Goal: Obtain resource: Download file/media

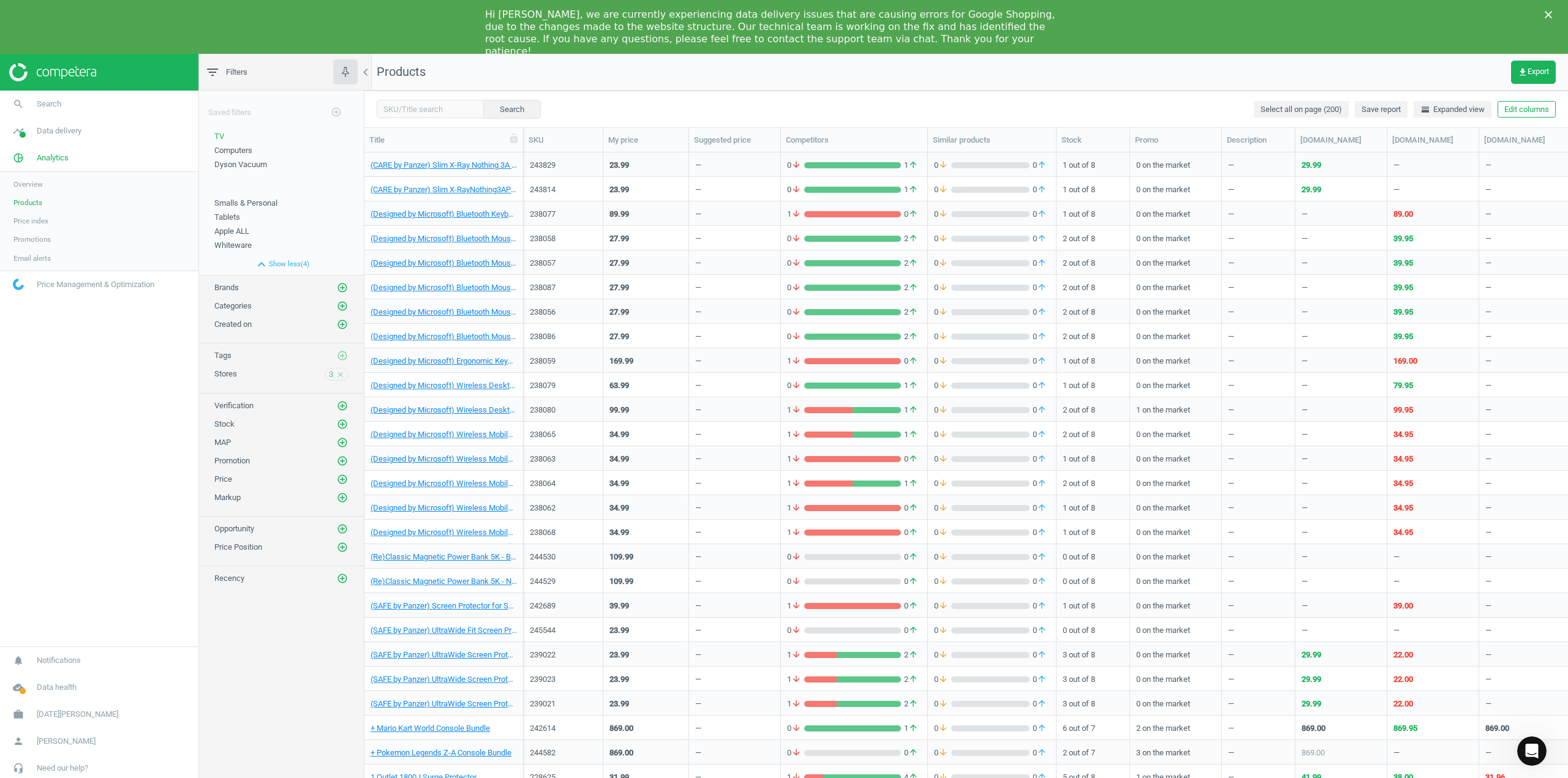
scroll to position [638, 1195]
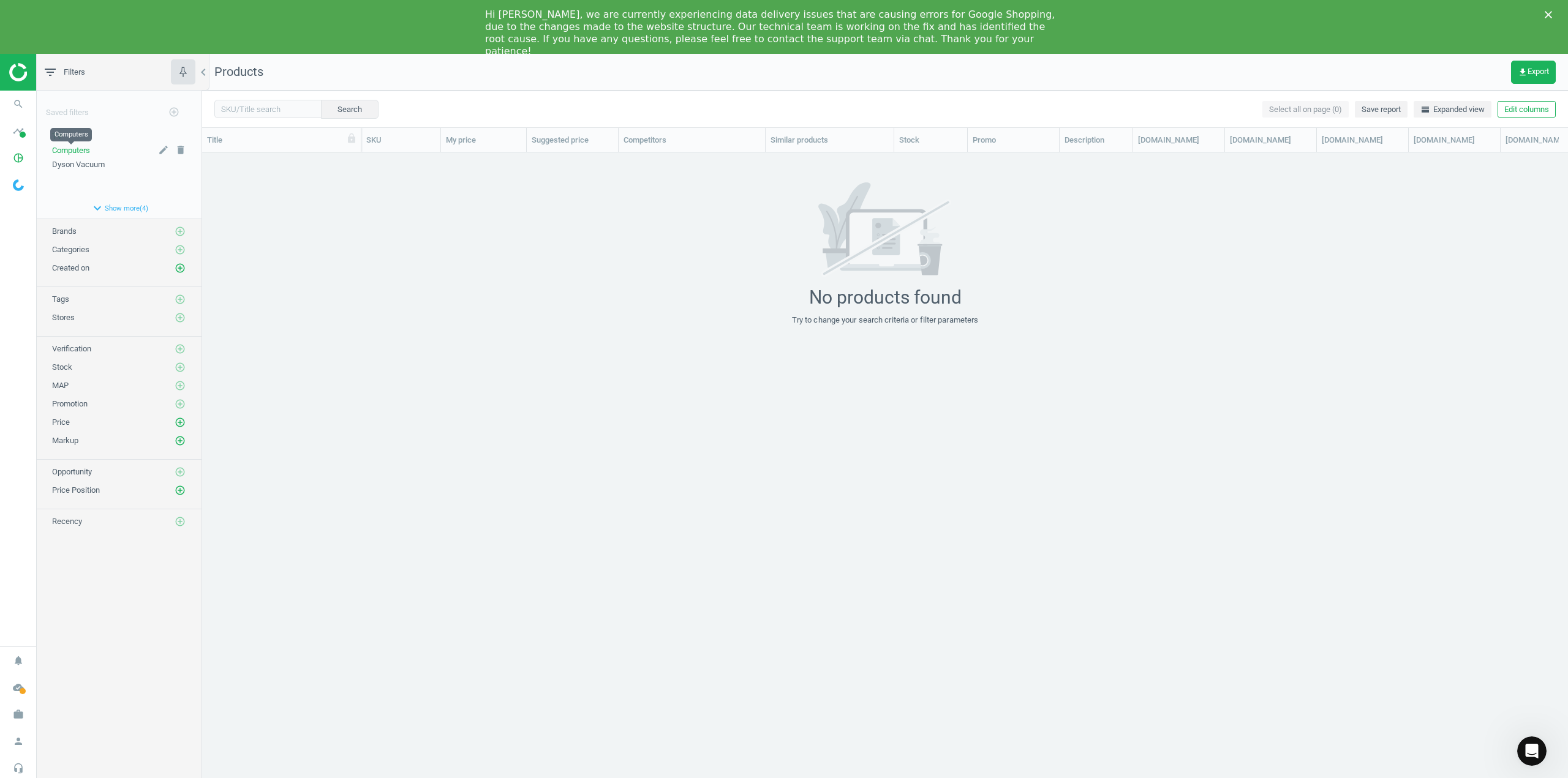
click at [72, 151] on span "Computers" at bounding box center [71, 150] width 38 height 9
click at [20, 107] on icon "search" at bounding box center [18, 104] width 23 height 23
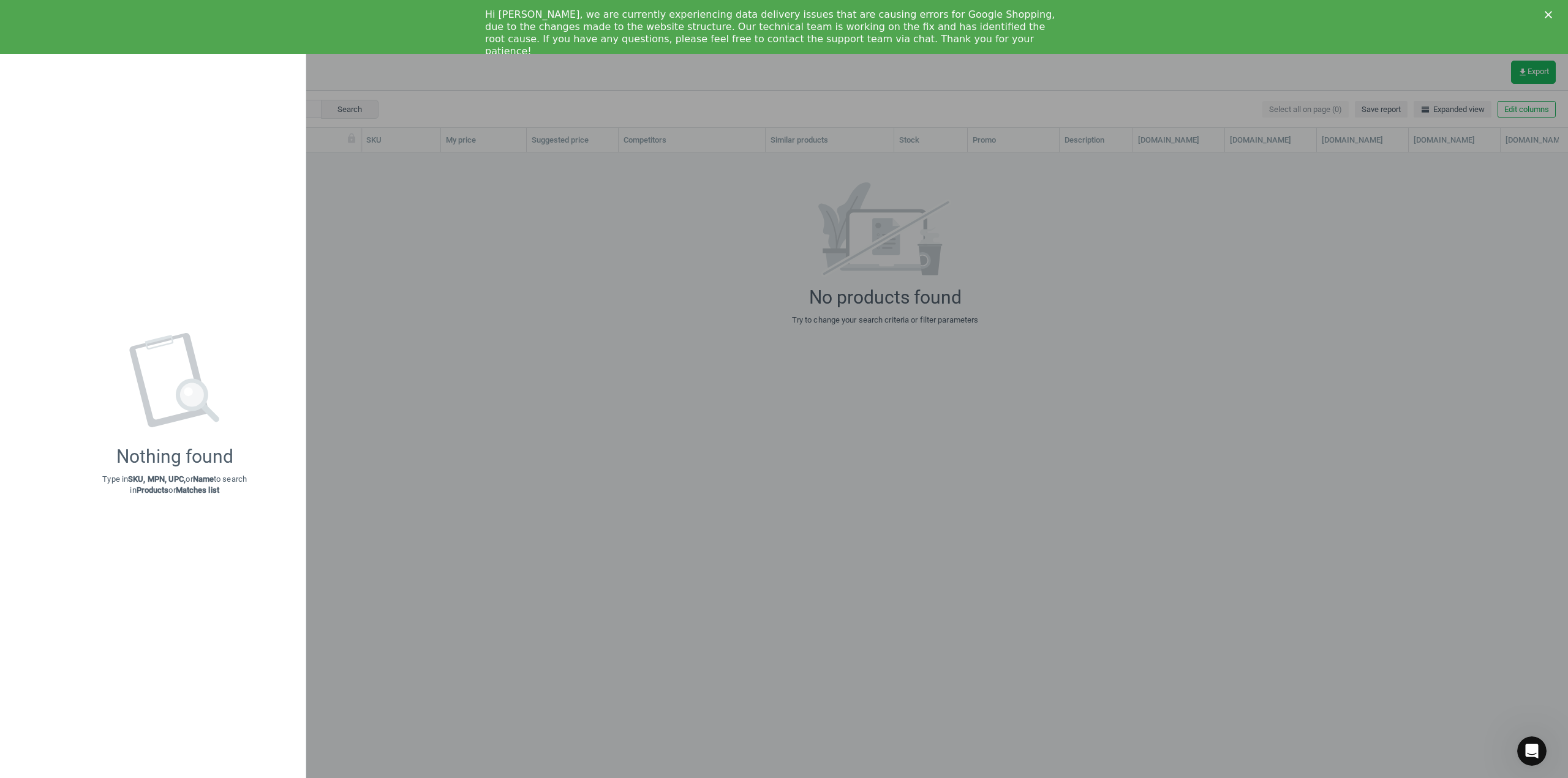
drag, startPoint x: 509, startPoint y: 310, endPoint x: 156, endPoint y: 219, distance: 364.5
click at [504, 309] on div at bounding box center [784, 389] width 1568 height 778
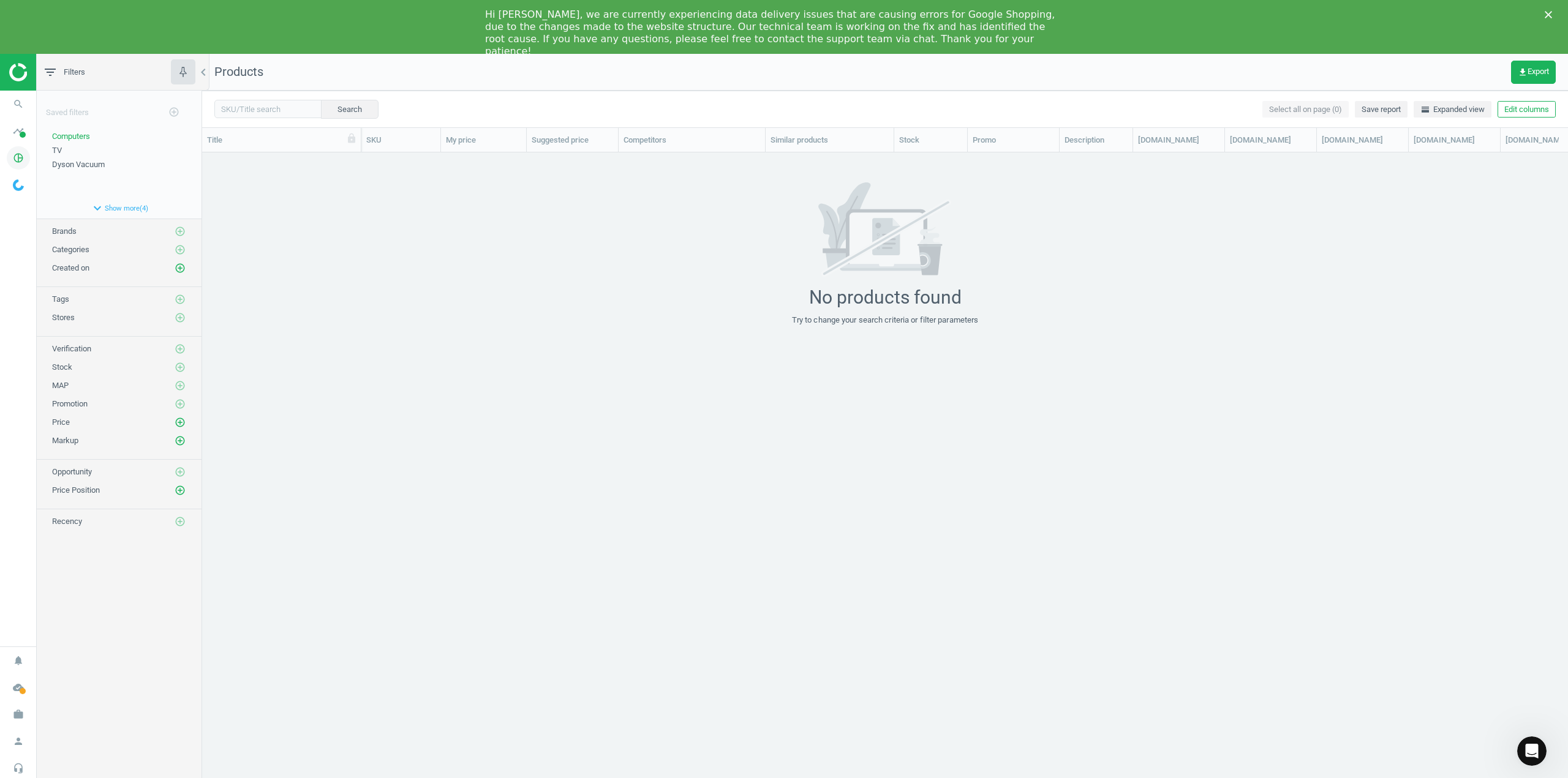
click at [25, 163] on icon "pie_chart_outlined" at bounding box center [18, 158] width 23 height 23
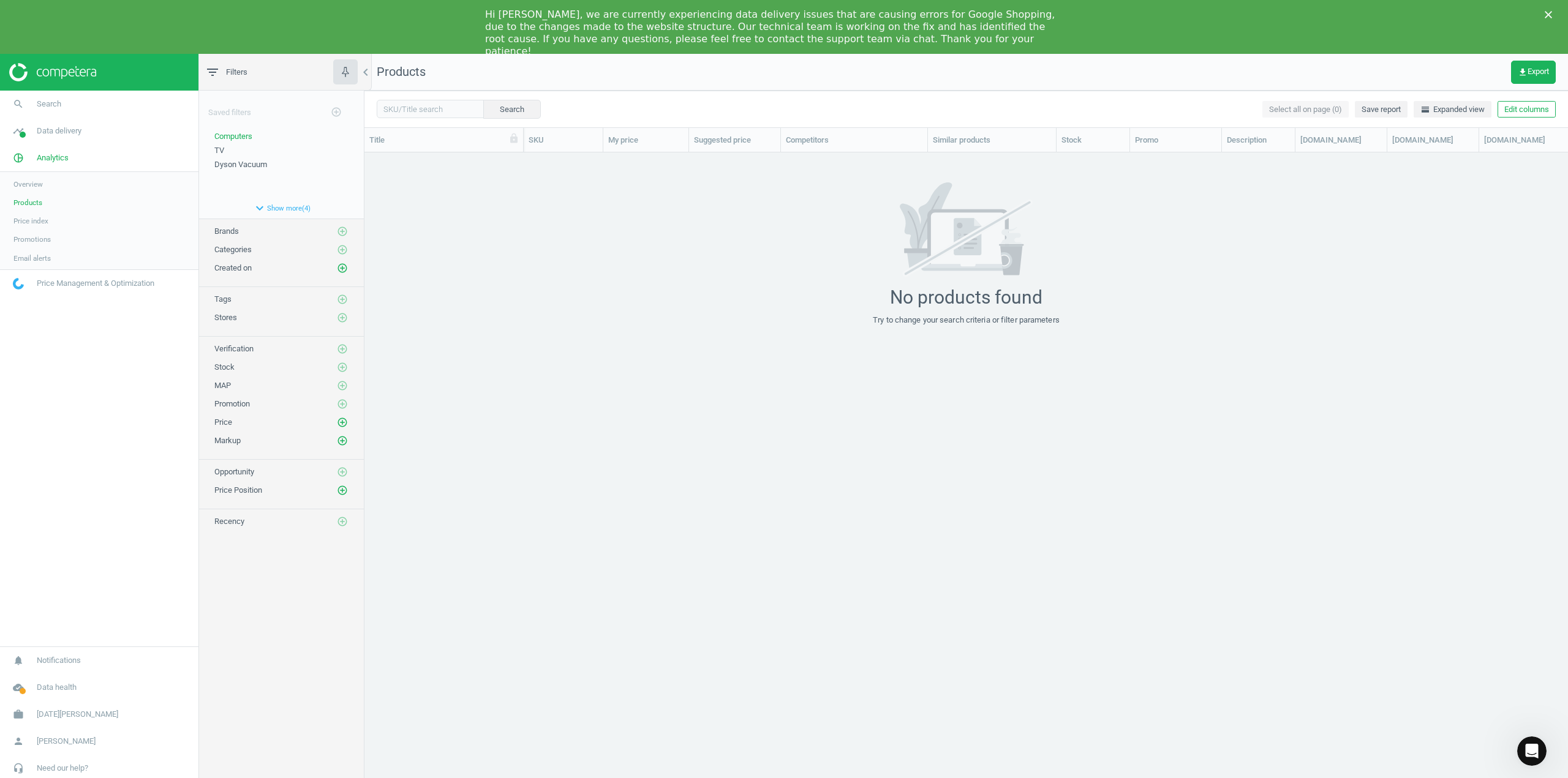
scroll to position [638, 1195]
click at [35, 185] on span "Overview" at bounding box center [28, 185] width 29 height 10
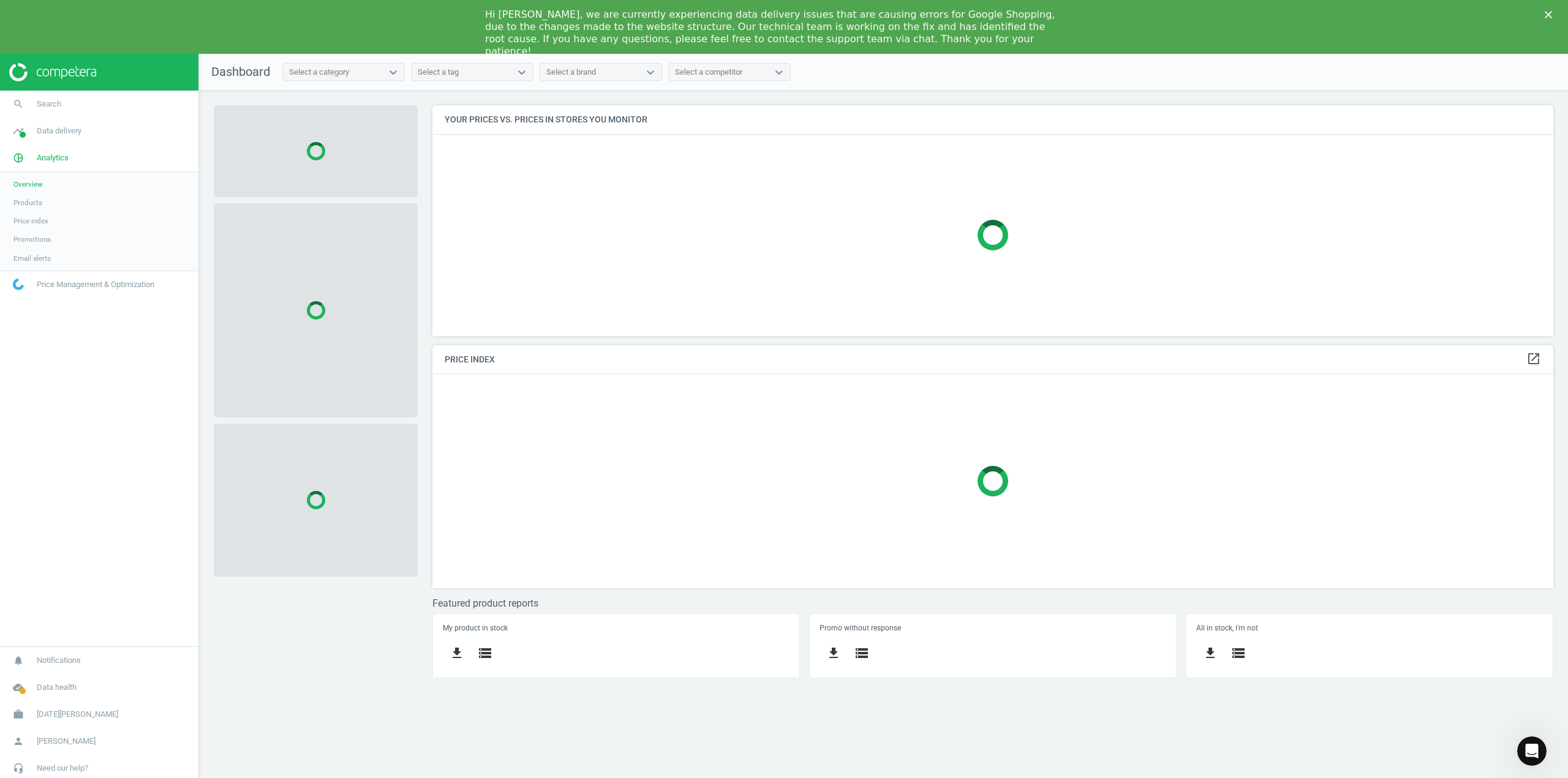
scroll to position [249, 1140]
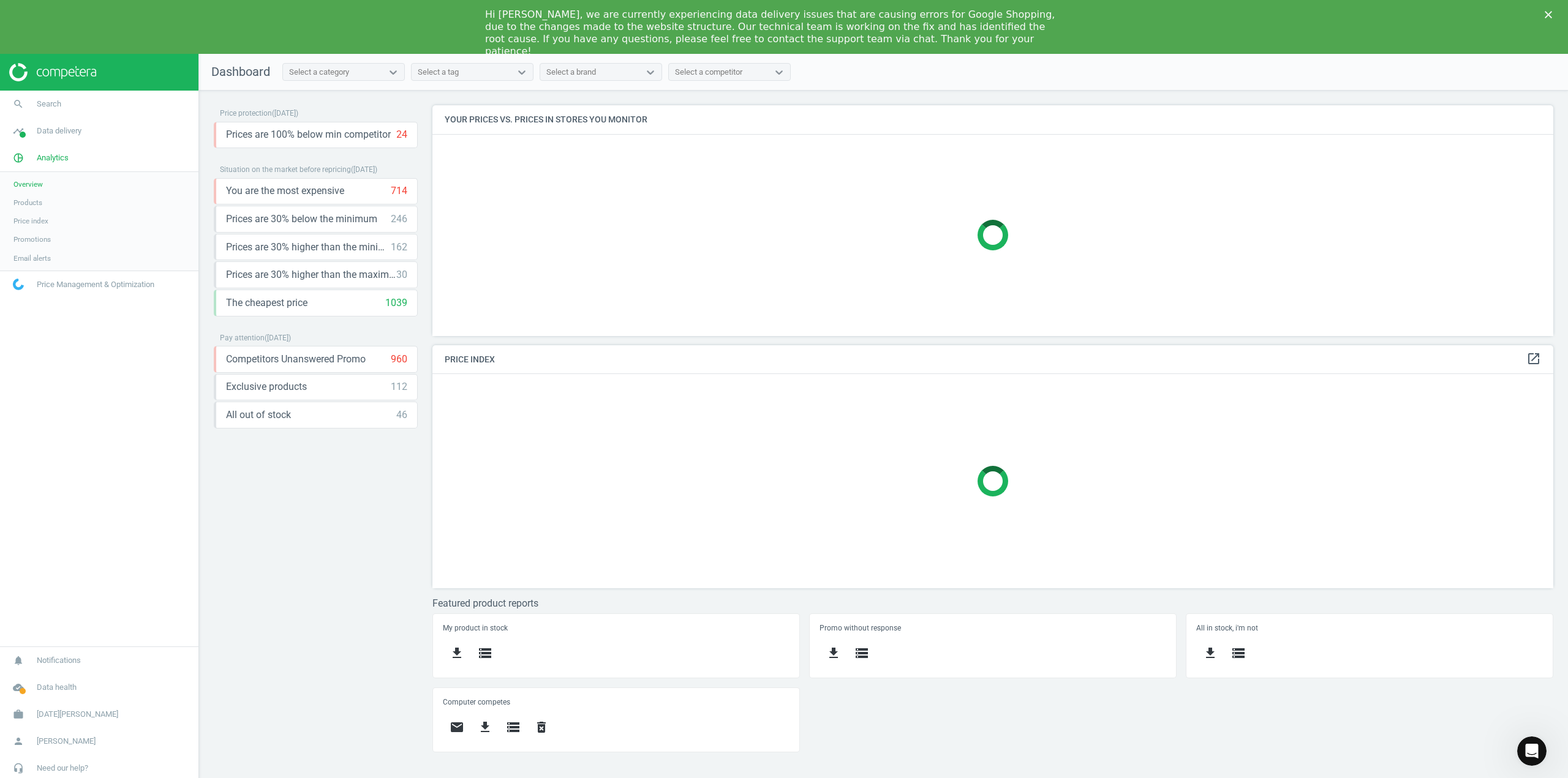
click at [26, 202] on span "Products" at bounding box center [28, 203] width 29 height 10
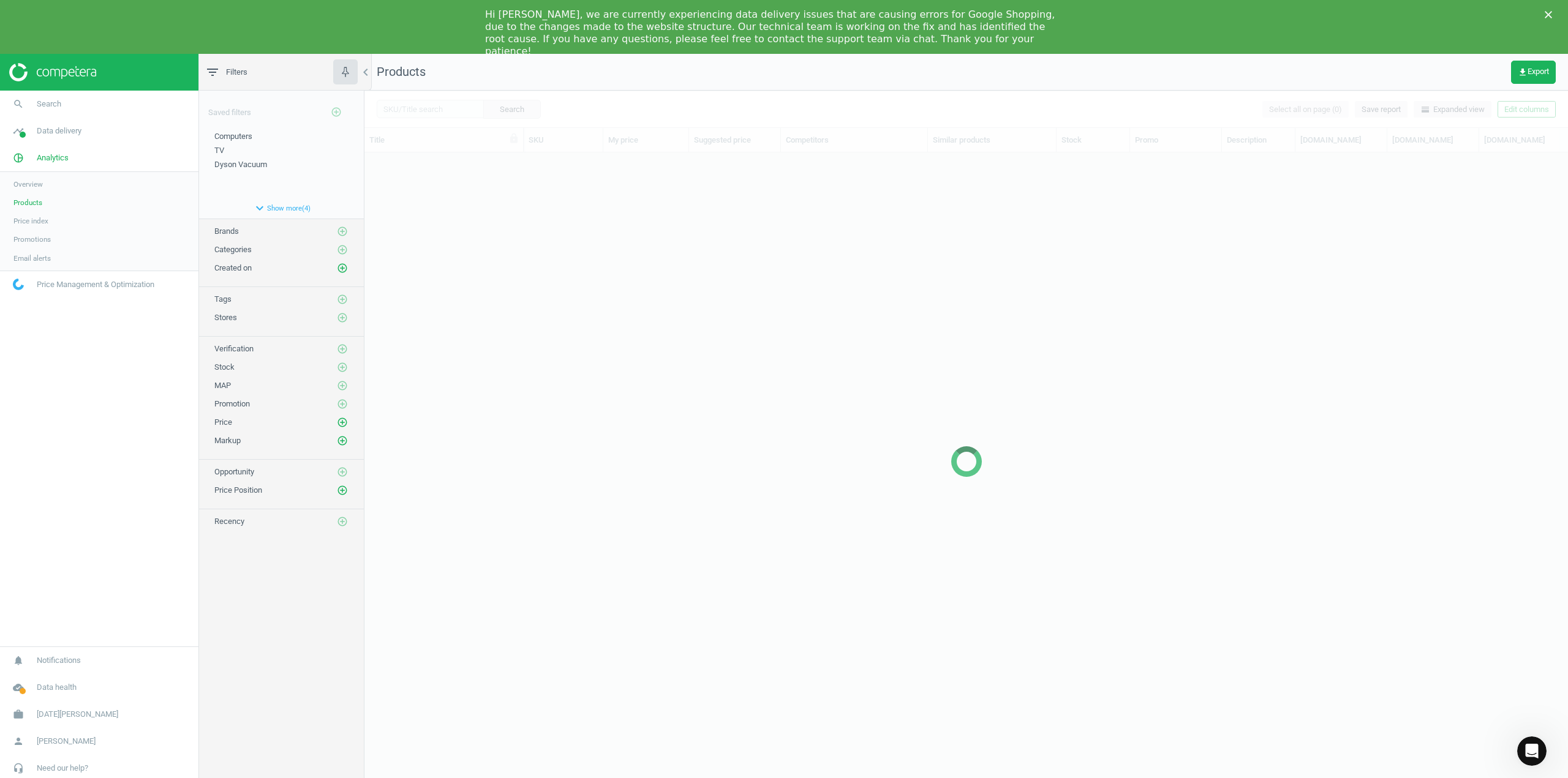
scroll to position [638, 1195]
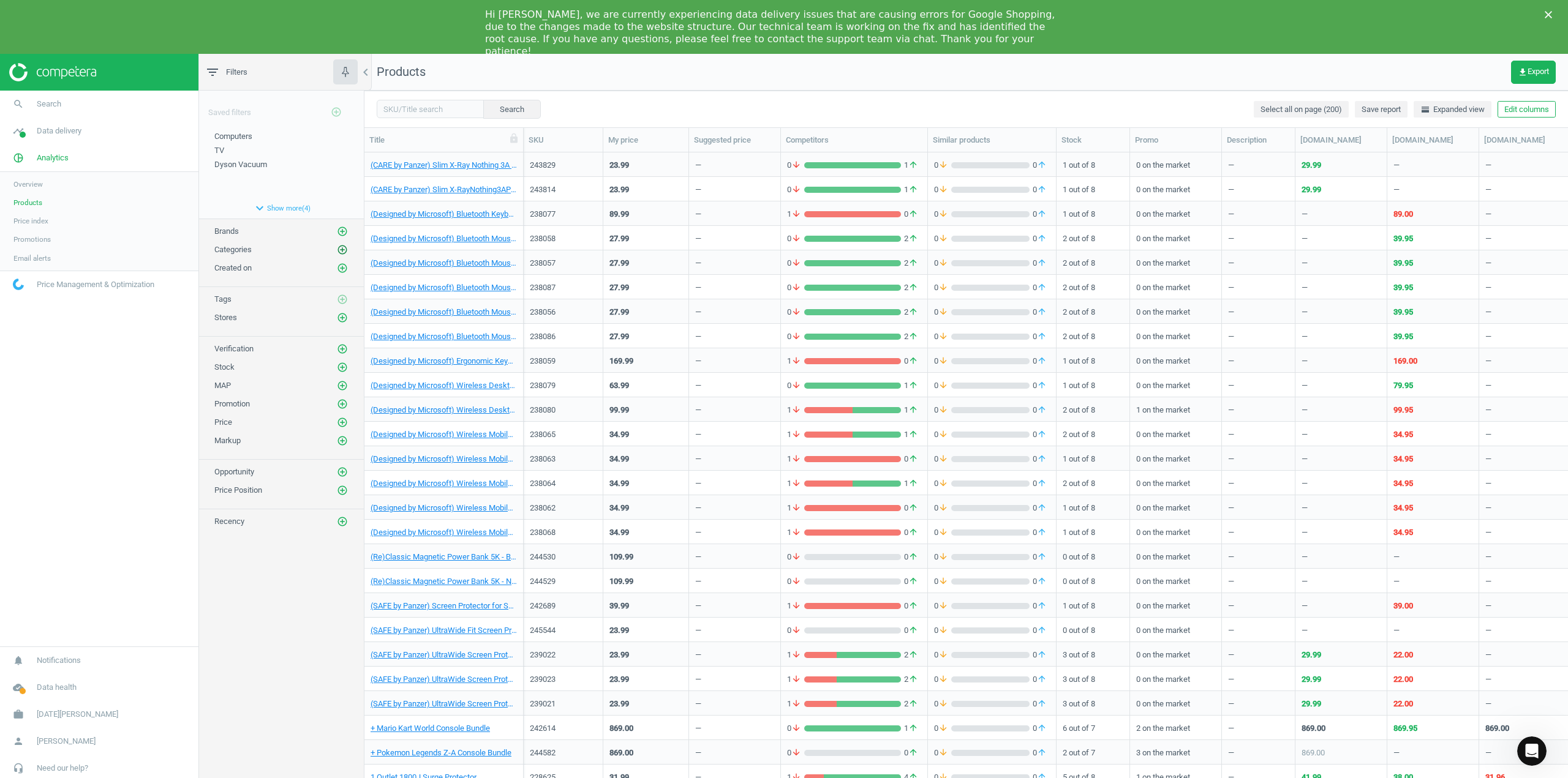
click at [343, 249] on icon "add_circle_outline" at bounding box center [342, 250] width 11 height 11
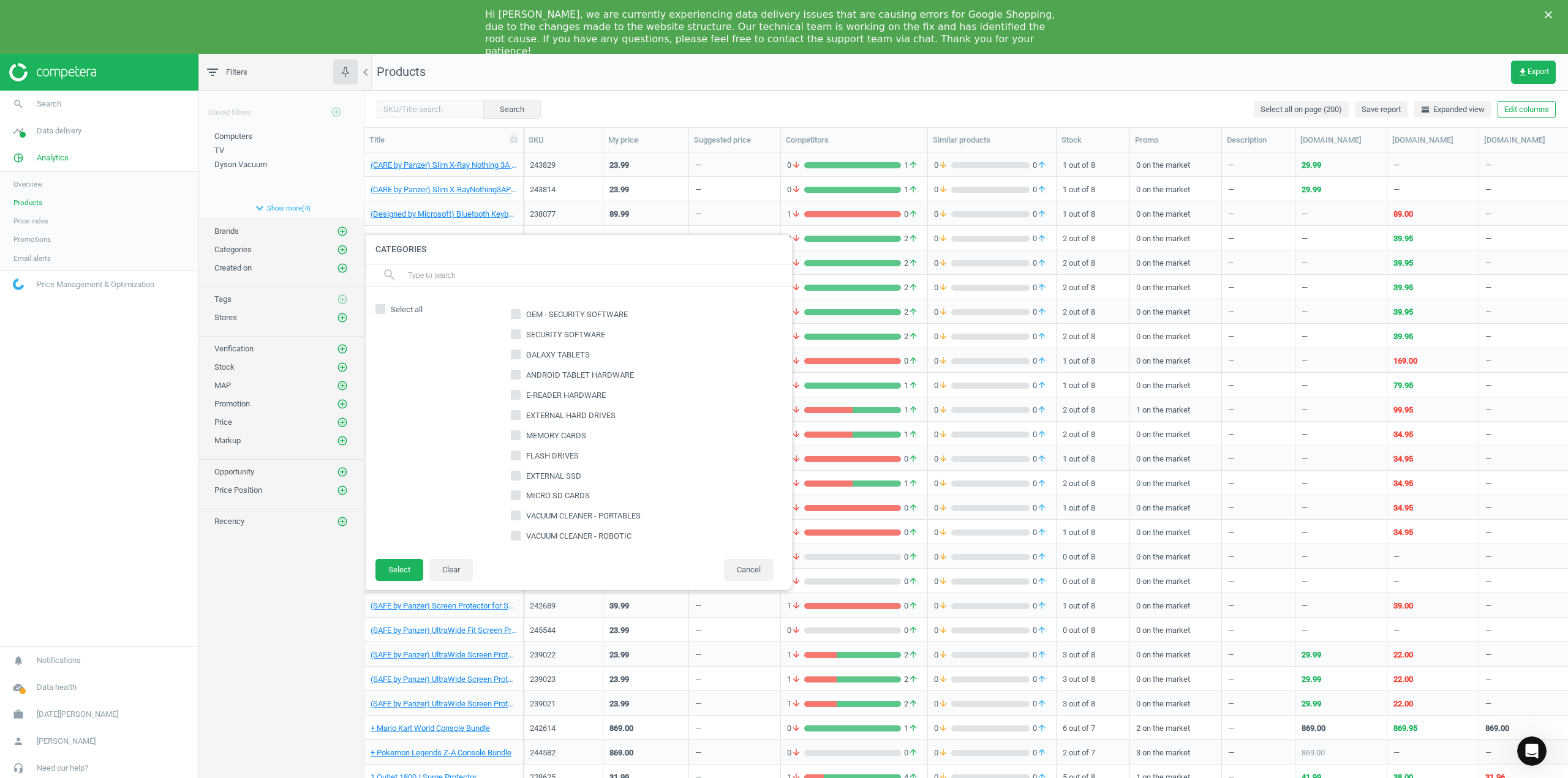
click at [459, 278] on input "text" at bounding box center [594, 275] width 376 height 20
type input "comput"
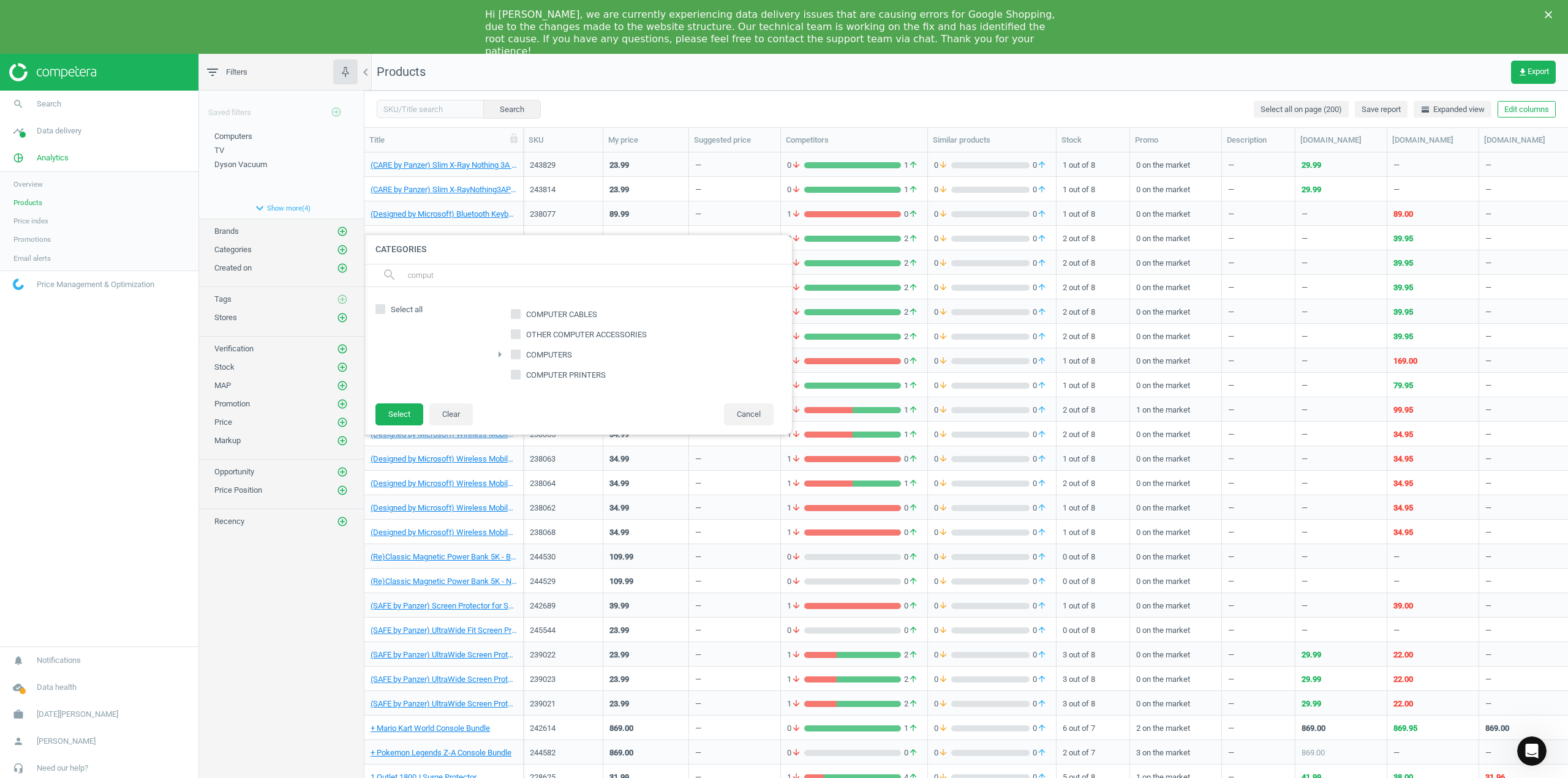
click at [518, 354] on input "COMPUTERS" at bounding box center [516, 354] width 8 height 8
checkbox input "true"
click at [406, 412] on button "Select" at bounding box center [399, 414] width 48 height 22
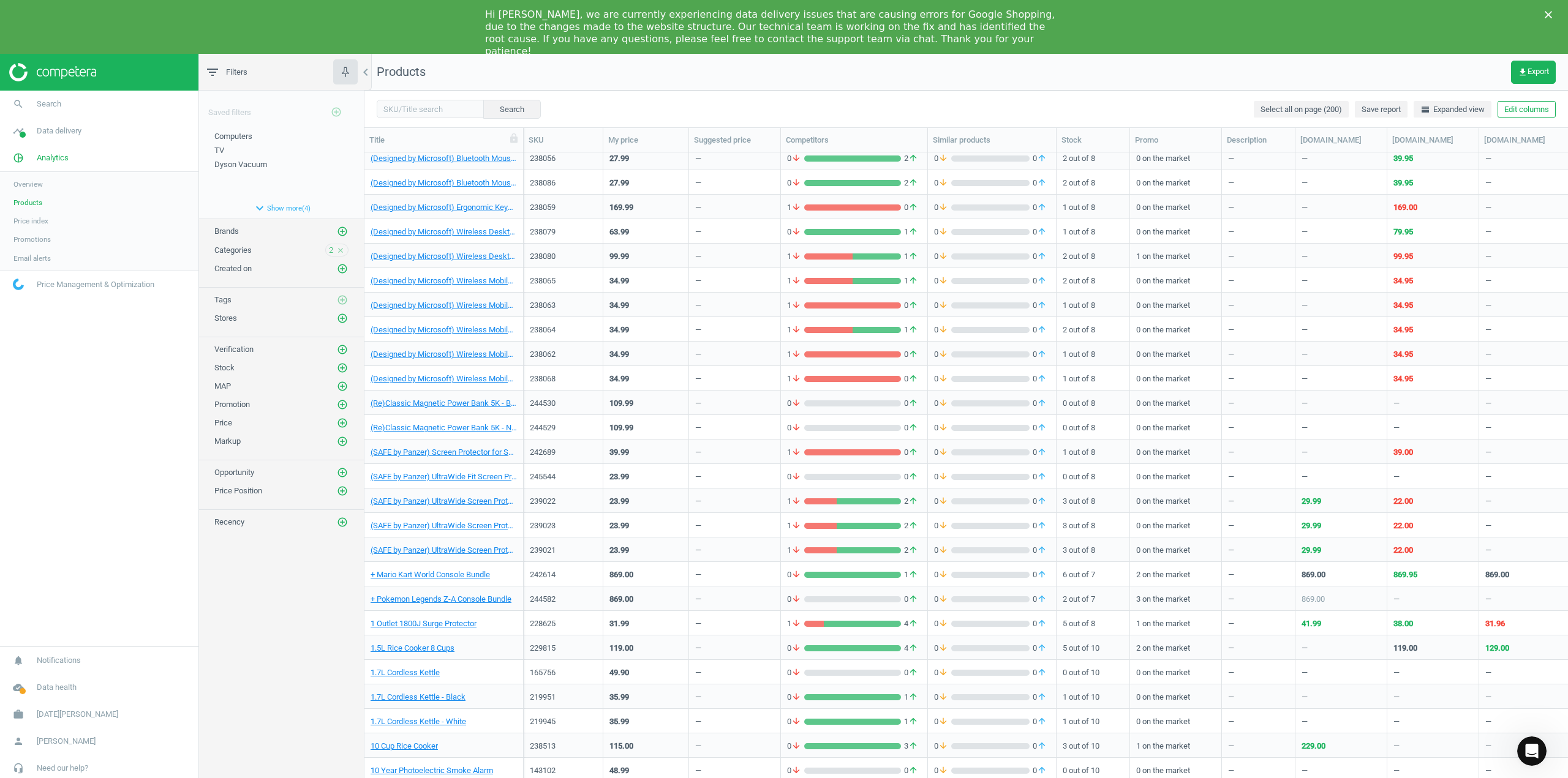
scroll to position [184, 0]
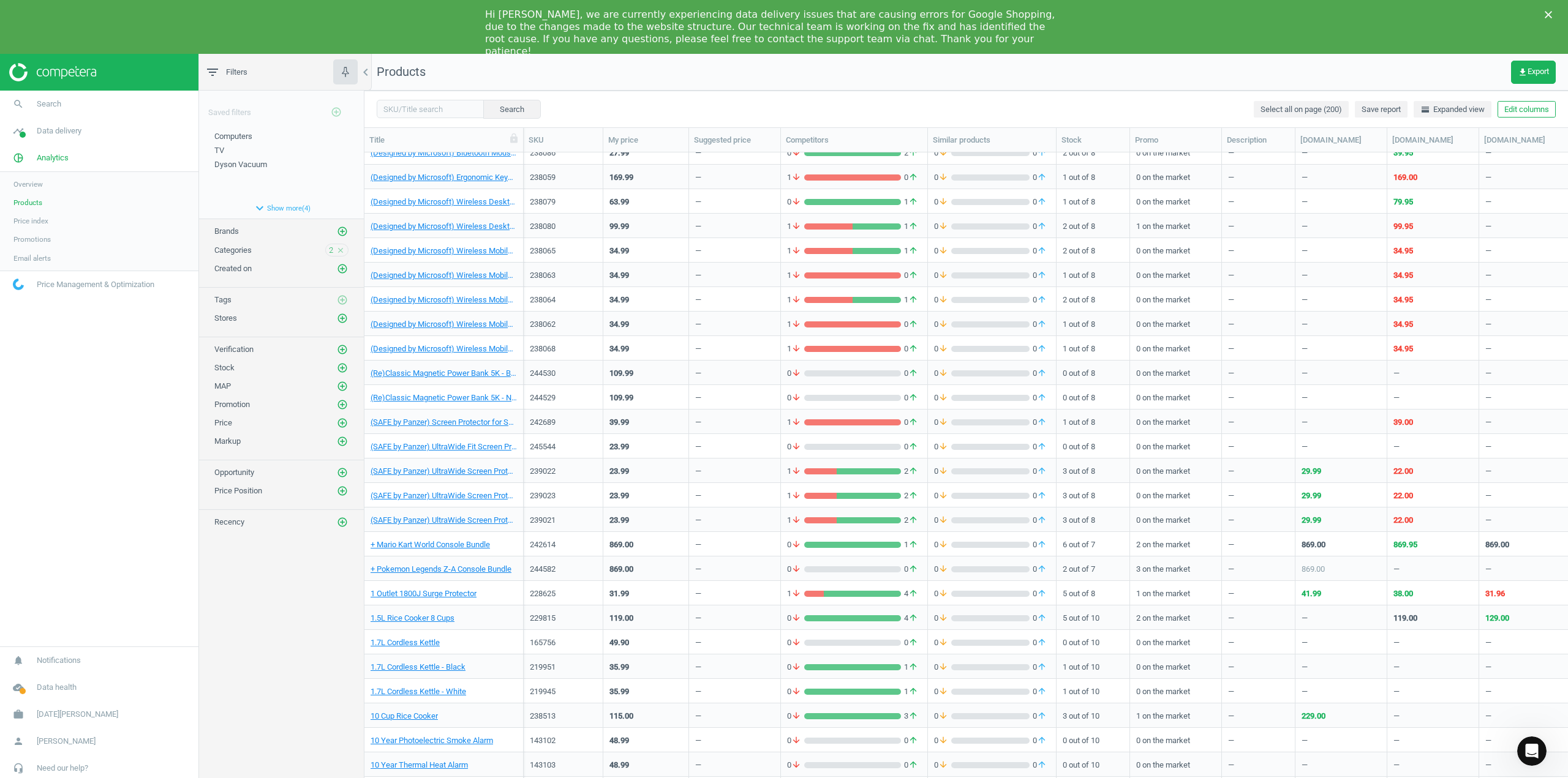
click at [90, 554] on nav "search Search timeline Data delivery Overview Matches dashboard Matches Rematch…" at bounding box center [99, 368] width 199 height 556
click at [262, 655] on div "Saved filters add_circle_outline Computers edit delete TV edit delete Dyson Vac…" at bounding box center [281, 444] width 165 height 707
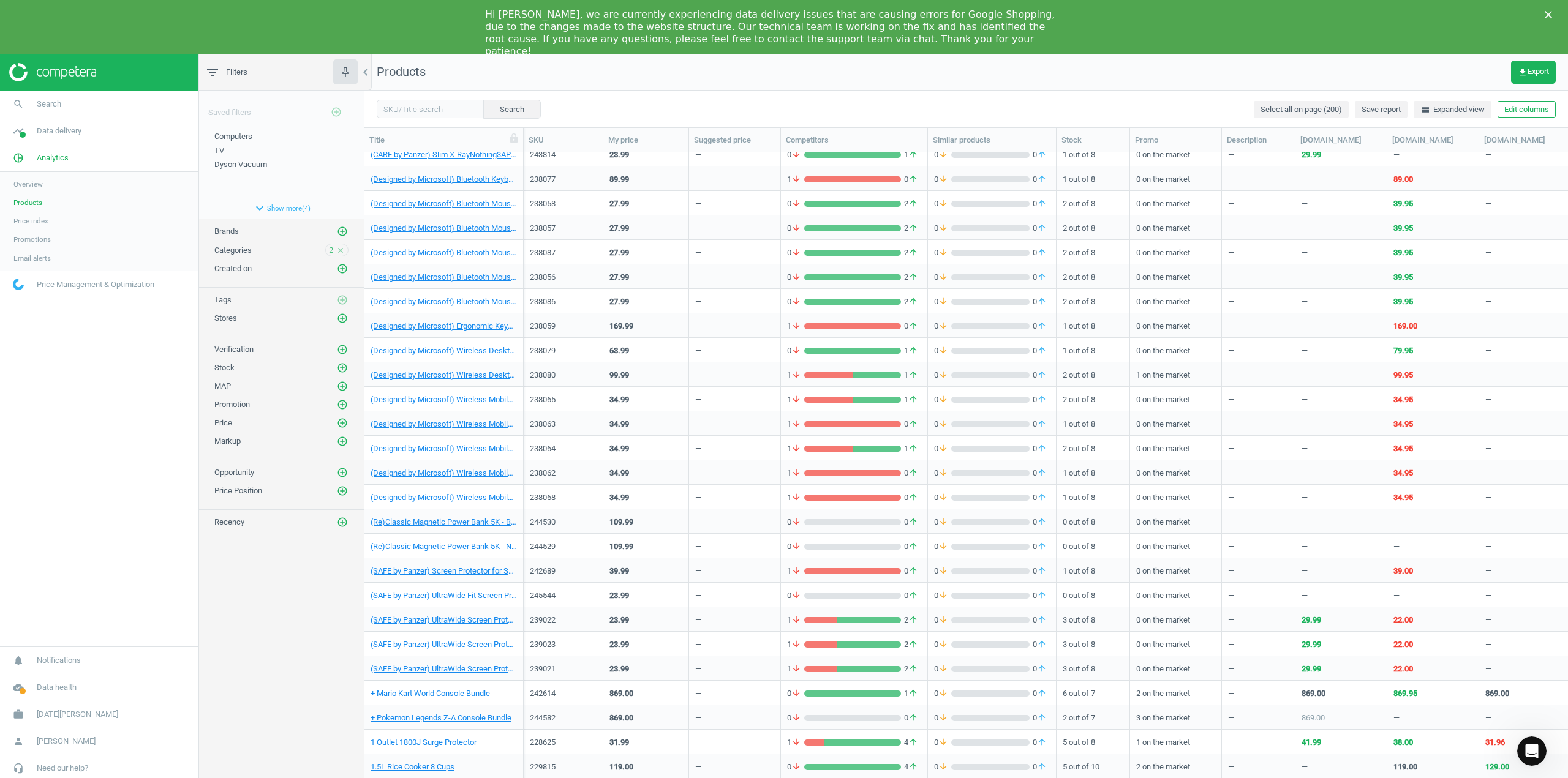
scroll to position [0, 0]
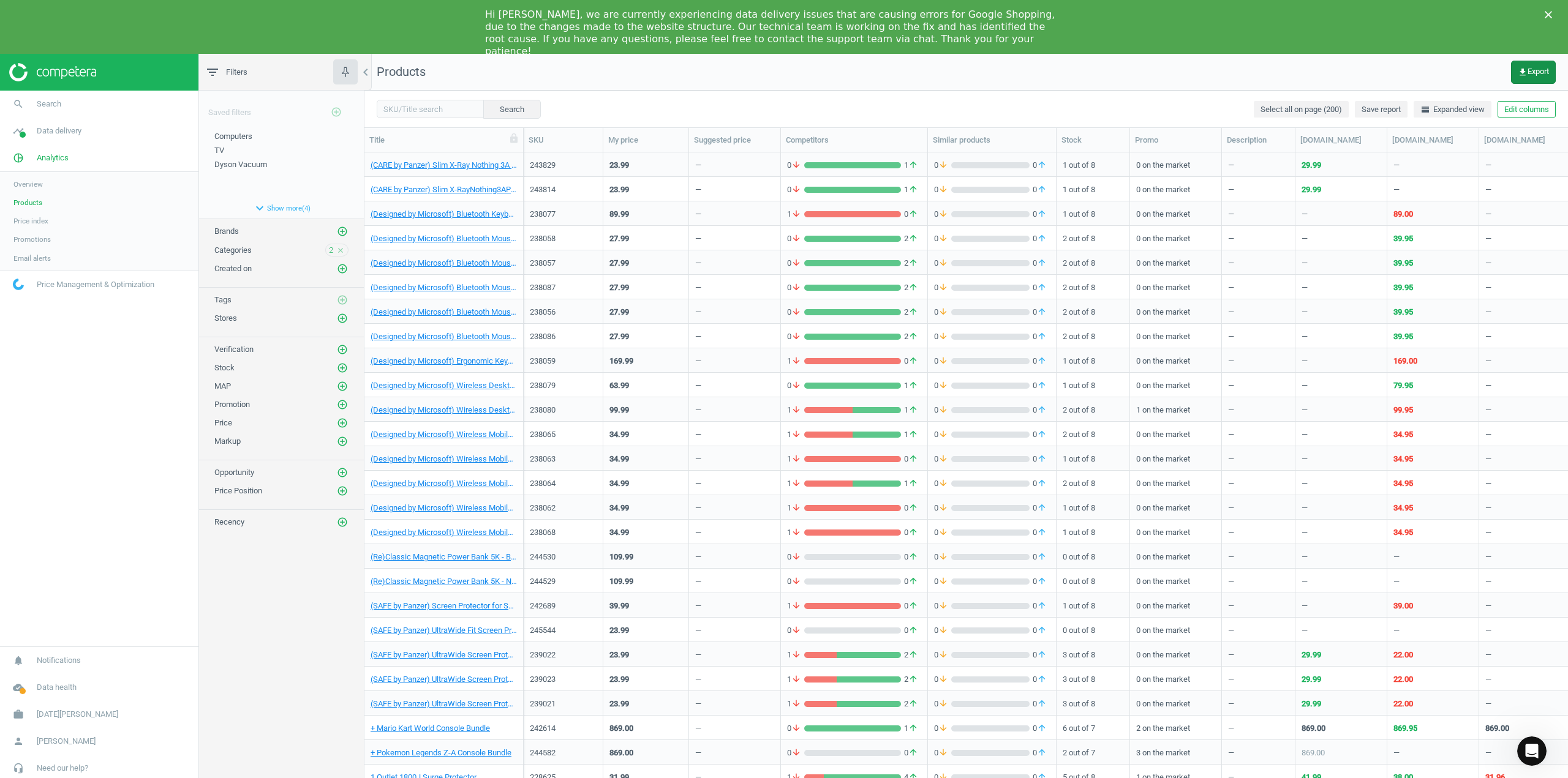
click at [1536, 73] on span "get_app Export" at bounding box center [1533, 72] width 31 height 10
click at [1417, 145] on button "insert_drive_file Report (Excel)" at bounding box center [1448, 147] width 213 height 23
click at [1410, 63] on nav "Products get_app Export" at bounding box center [966, 72] width 1204 height 37
click at [1531, 72] on span "get_app Export" at bounding box center [1533, 72] width 31 height 10
click at [1434, 143] on button "insert_drive_file Report (Excel)" at bounding box center [1448, 147] width 213 height 23
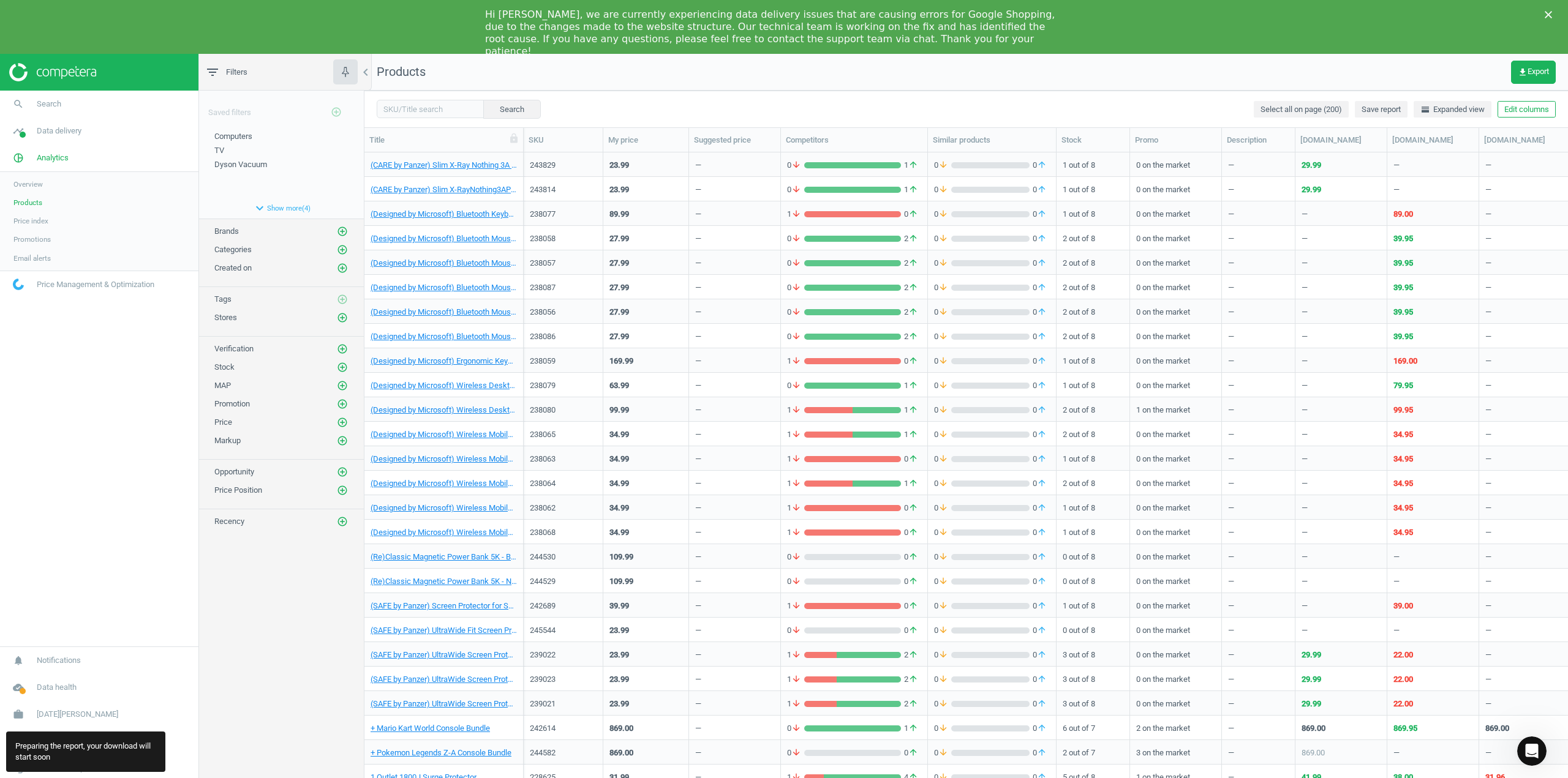
click at [1421, 75] on nav "Products get_app Export" at bounding box center [966, 72] width 1204 height 37
